Goal: Transaction & Acquisition: Purchase product/service

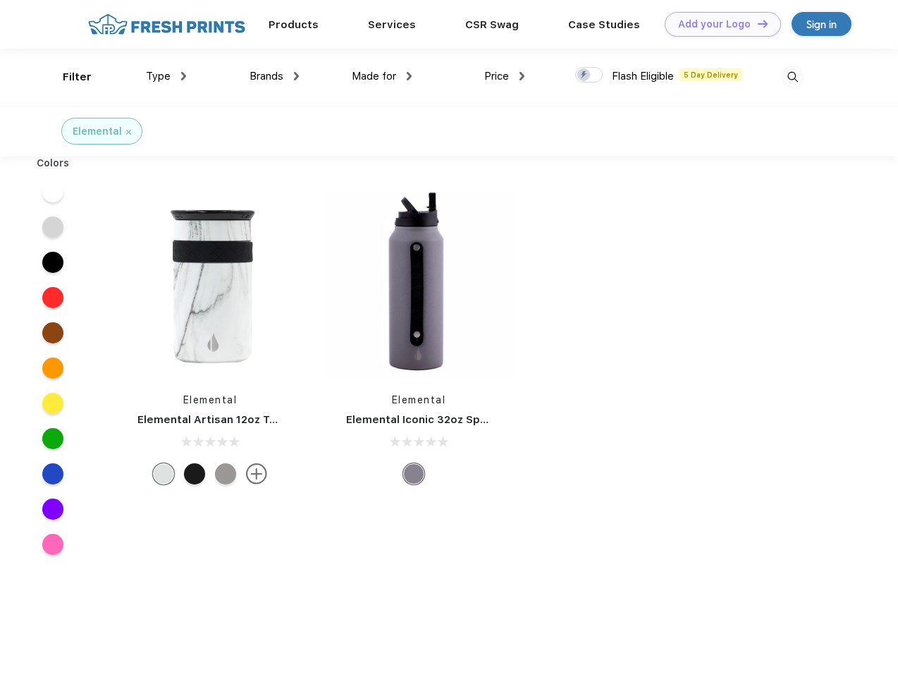
click at [717, 24] on link "Add your Logo Design Tool" at bounding box center [723, 24] width 116 height 25
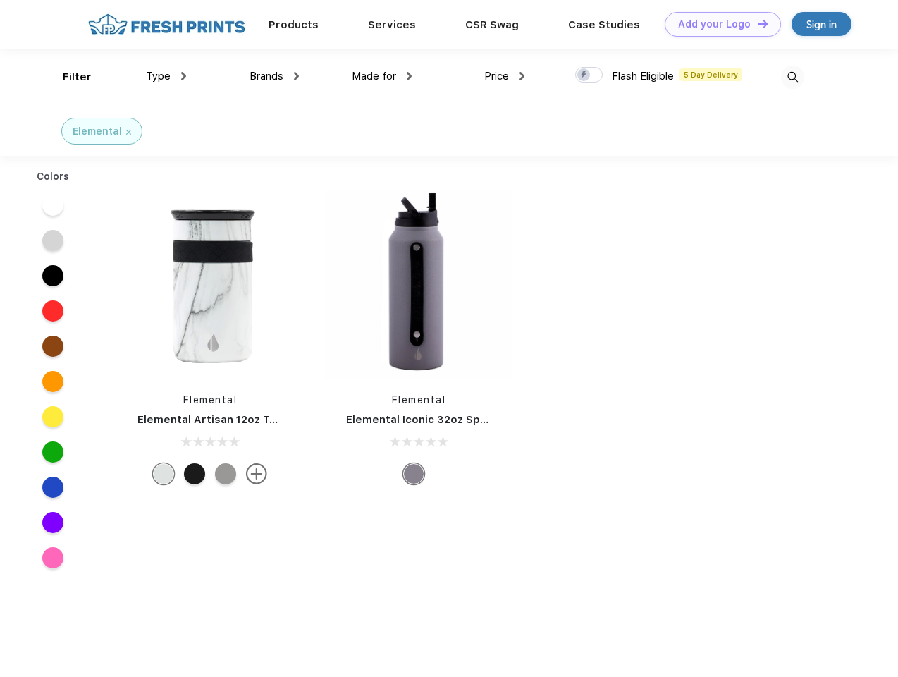
click at [0, 0] on div "Design Tool" at bounding box center [0, 0] width 0 height 0
click at [756, 23] on link "Add your Logo Design Tool" at bounding box center [723, 24] width 116 height 25
click at [68, 77] on div "Filter" at bounding box center [77, 77] width 29 height 16
click at [166, 76] on span "Type" at bounding box center [158, 76] width 25 height 13
click at [274, 76] on span "Brands" at bounding box center [266, 76] width 34 height 13
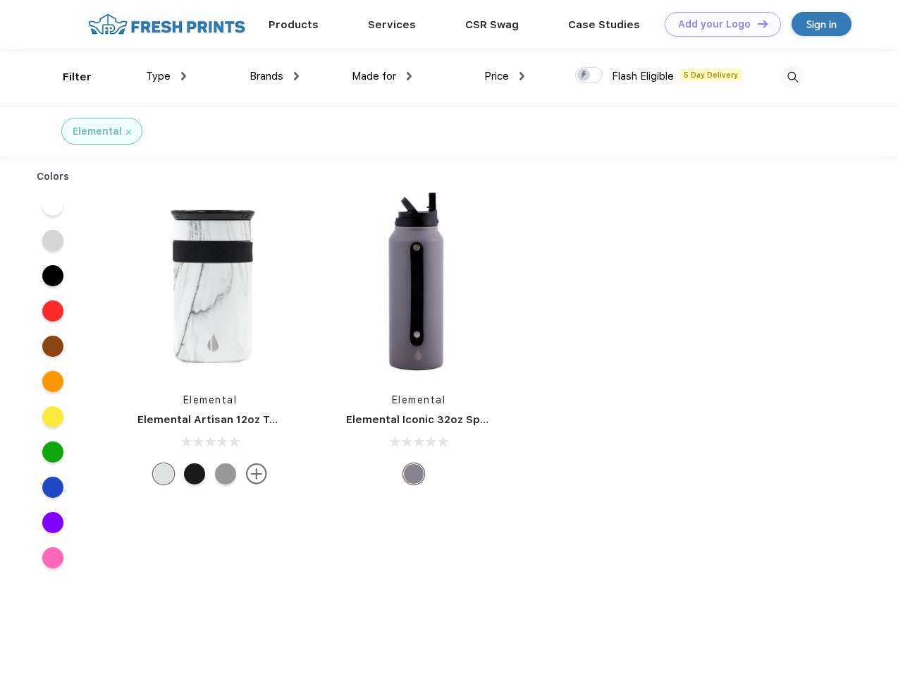
click at [382, 76] on span "Made for" at bounding box center [374, 76] width 44 height 13
click at [505, 76] on span "Price" at bounding box center [496, 76] width 25 height 13
click at [589, 75] on div at bounding box center [588, 75] width 27 height 16
click at [584, 75] on input "checkbox" at bounding box center [579, 70] width 9 height 9
checkbox input "true"
